Goal: Transaction & Acquisition: Purchase product/service

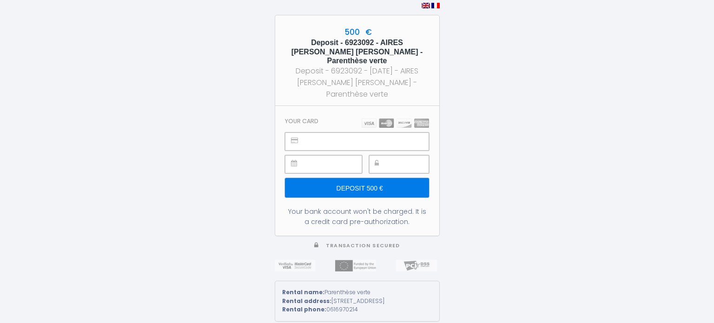
click at [384, 155] on div at bounding box center [399, 164] width 60 height 18
click at [354, 178] on input "Deposit 500 €" at bounding box center [357, 188] width 144 height 20
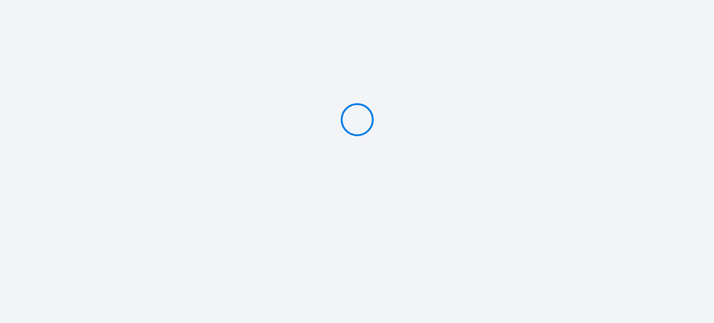
type input "Deposit 500 €"
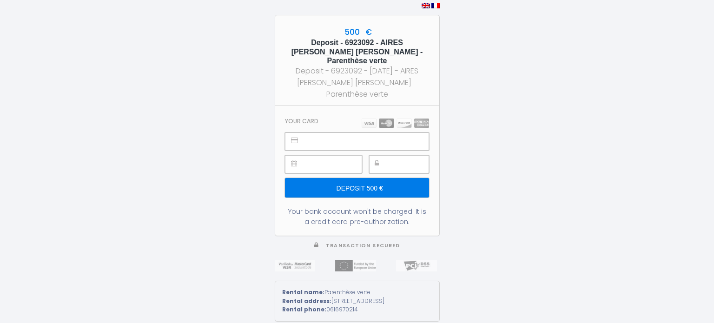
click at [361, 178] on input "Deposit 500 €" at bounding box center [357, 188] width 144 height 20
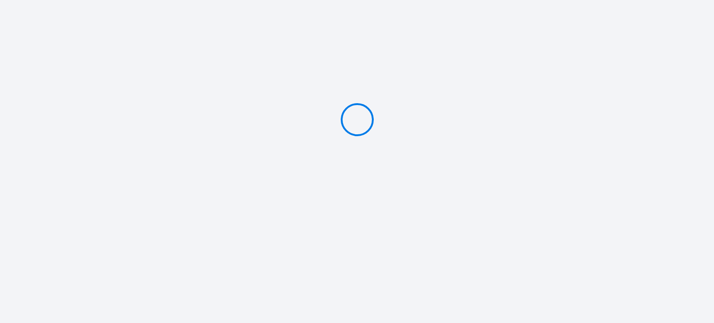
type input "Deposit 500 €"
